Goal: Navigation & Orientation: Understand site structure

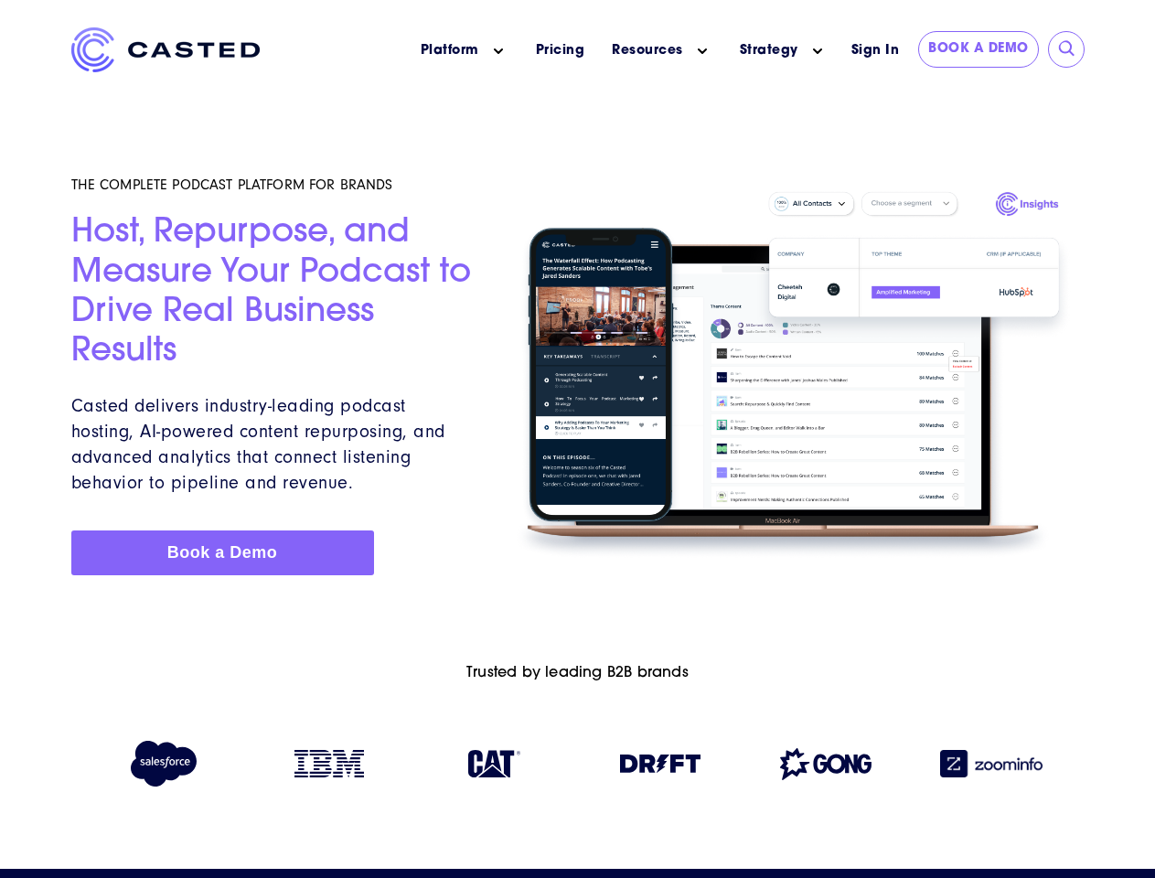
click at [498, 51] on icon "Main menu" at bounding box center [498, 51] width 9 height 9
click at [702, 51] on icon "Main menu" at bounding box center [702, 51] width 9 height 9
click at [768, 50] on link "Strategy" at bounding box center [769, 50] width 59 height 19
click at [818, 51] on icon "Main menu" at bounding box center [817, 51] width 9 height 9
click at [1067, 49] on input "submit" at bounding box center [1067, 49] width 18 height 18
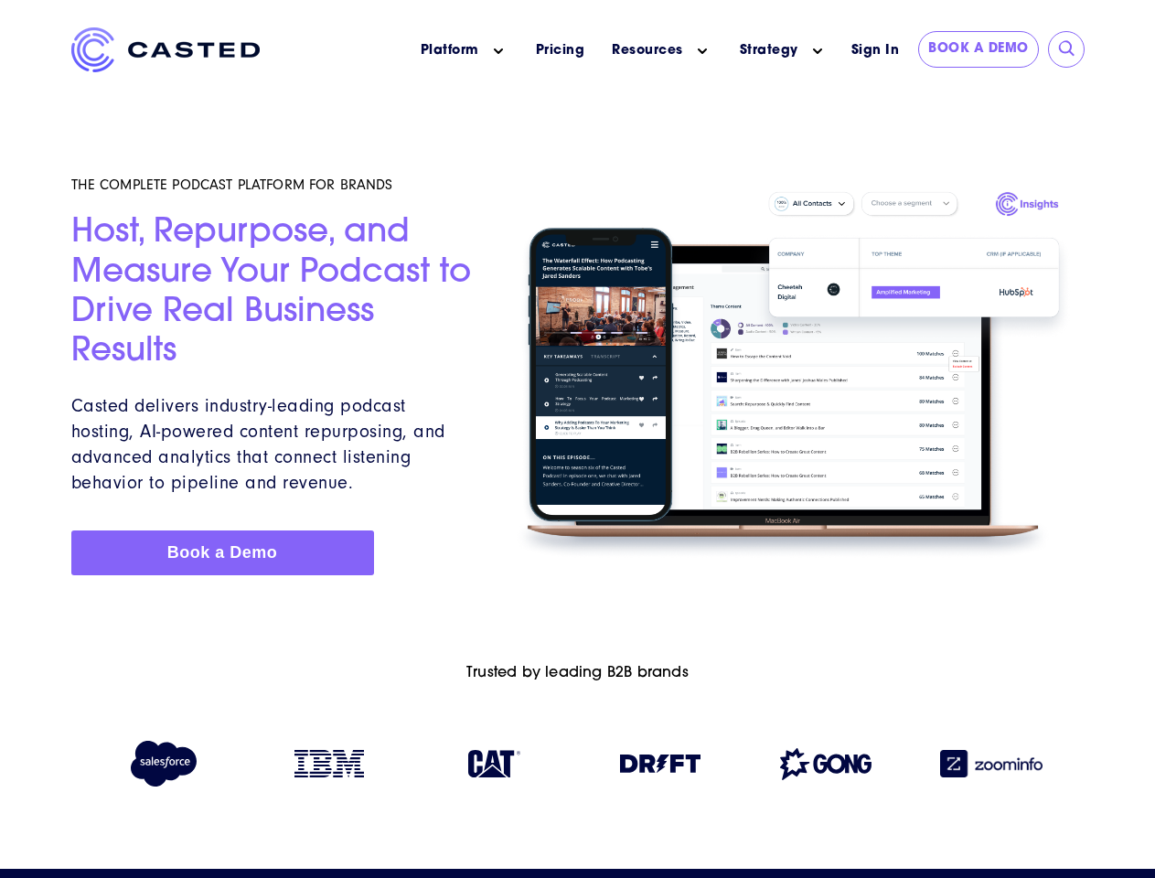
click at [660, 767] on img at bounding box center [660, 764] width 80 height 18
click at [826, 767] on img at bounding box center [825, 764] width 91 height 32
click at [992, 767] on img at bounding box center [991, 763] width 102 height 27
